Goal: Task Accomplishment & Management: Use online tool/utility

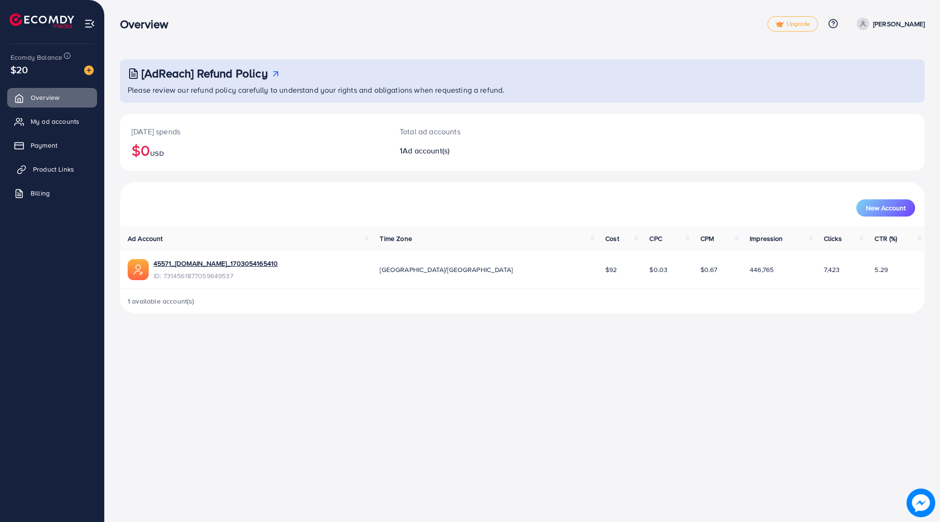
click at [33, 169] on link "Product Links" at bounding box center [52, 169] width 90 height 19
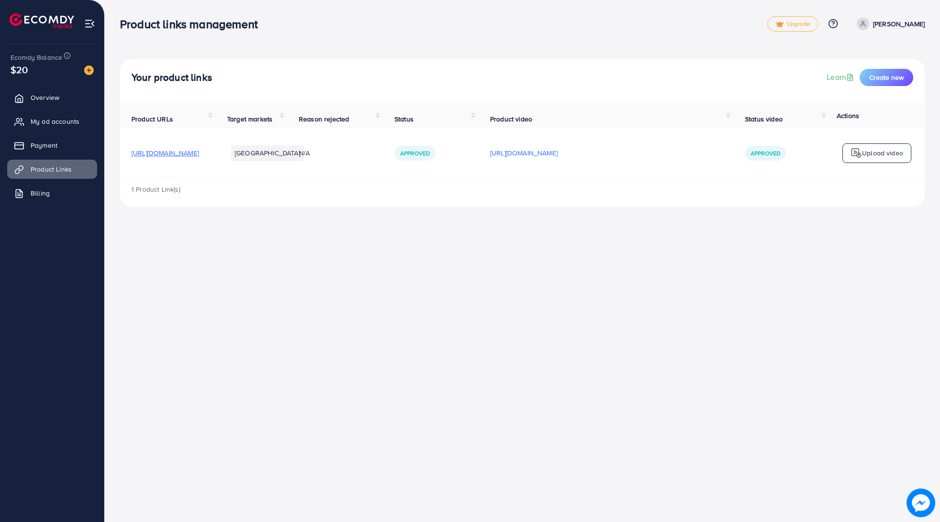
click at [227, 201] on div "1 Product Link(s)" at bounding box center [522, 193] width 804 height 28
click at [704, 222] on div "Your product links Learn Create new Product URLs Target markets Reason rejected…" at bounding box center [522, 111] width 835 height 222
click at [888, 76] on span "Create new" at bounding box center [886, 78] width 34 height 10
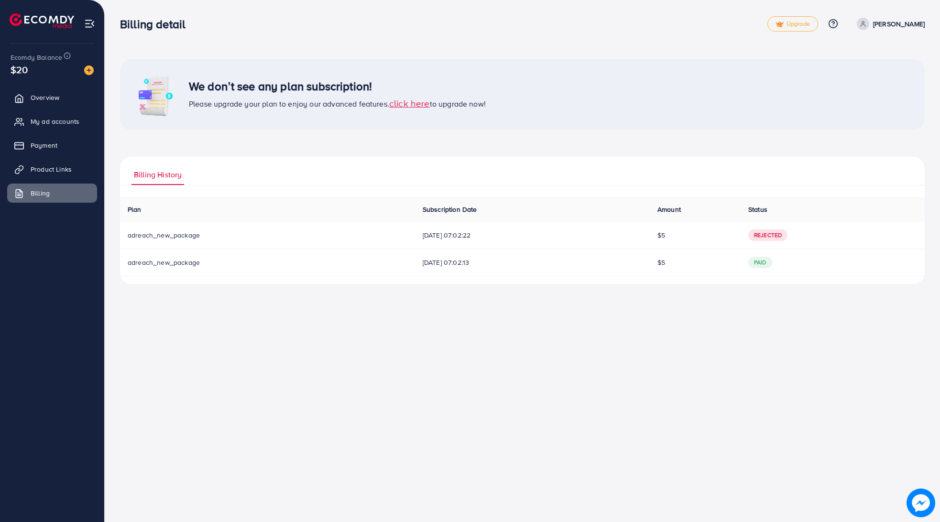
click at [402, 106] on span "click here" at bounding box center [409, 103] width 41 height 13
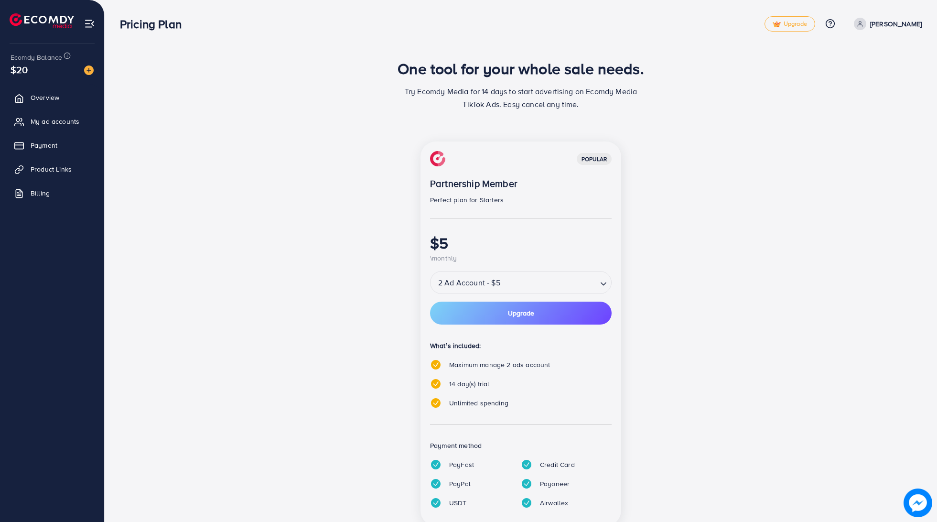
click at [516, 279] on input "Search for option" at bounding box center [549, 282] width 93 height 17
click at [512, 310] on div "popular Partnership Member Perfect plan for Starters $5 \monthly 2 Ad Account -…" at bounding box center [521, 333] width 201 height 384
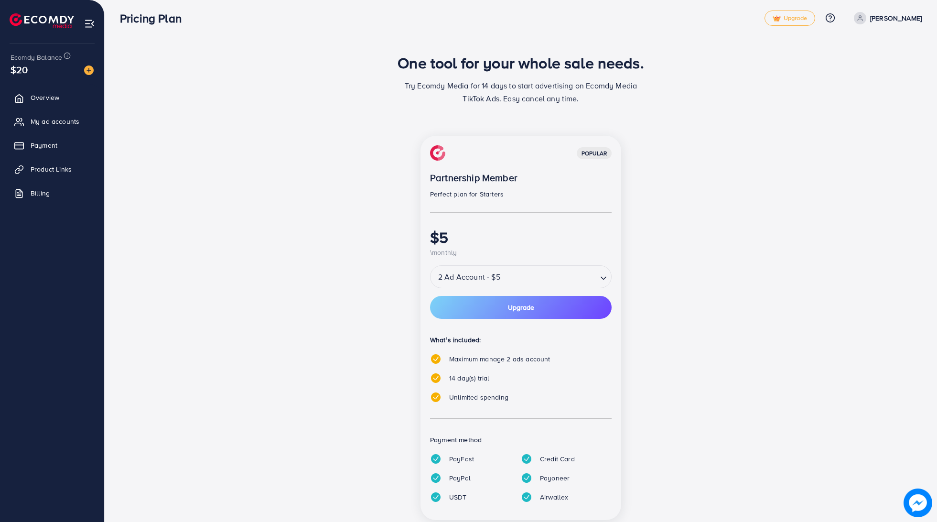
scroll to position [4, 0]
click at [44, 98] on span "Overview" at bounding box center [47, 98] width 29 height 10
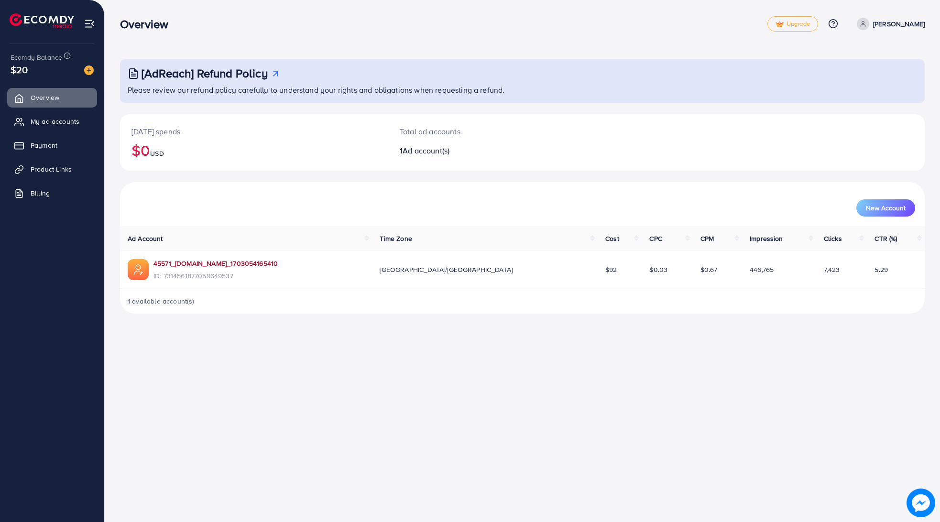
click at [204, 265] on link "45571_[DOMAIN_NAME]_1703054165410" at bounding box center [215, 264] width 124 height 10
click at [65, 172] on span "Product Links" at bounding box center [53, 169] width 41 height 10
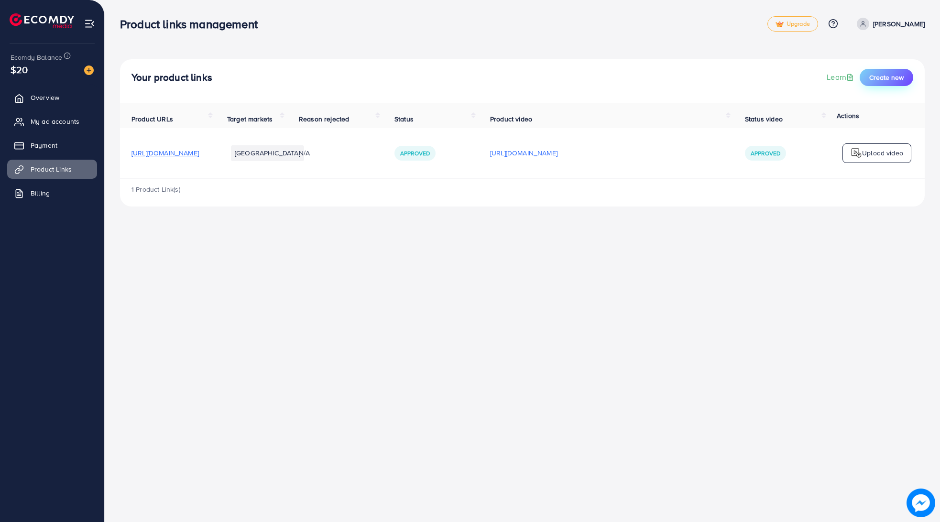
click at [882, 82] on span "Create new" at bounding box center [886, 78] width 34 height 10
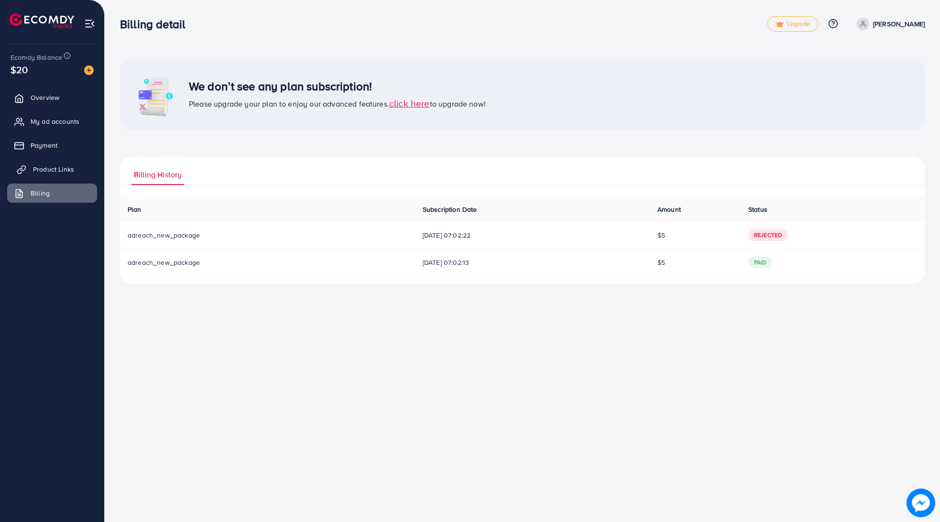
click at [64, 169] on span "Product Links" at bounding box center [53, 169] width 41 height 10
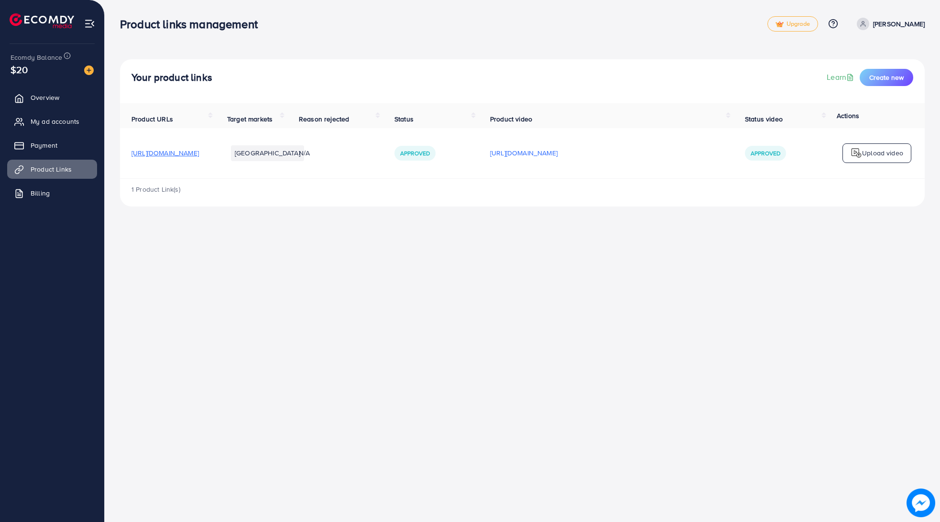
click at [73, 108] on ul "Overview My ad accounts Payment Product Links Billing" at bounding box center [52, 148] width 104 height 129
click at [69, 103] on link "Overview" at bounding box center [52, 97] width 90 height 19
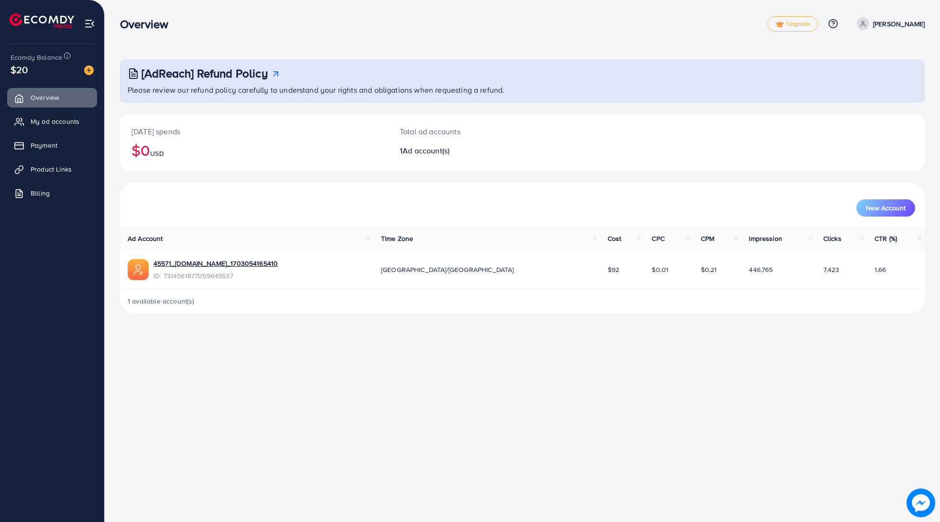
click at [574, 14] on div "Overview Upgrade Help Center Contact Support Plans and Pricing Term and policy …" at bounding box center [522, 24] width 804 height 28
